Goal: Find specific page/section

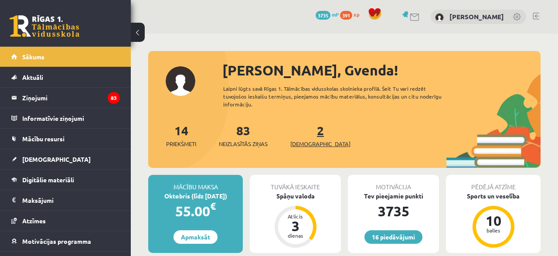
click at [301, 140] on span "[DEMOGRAPHIC_DATA]" at bounding box center [321, 144] width 60 height 9
